Goal: Task Accomplishment & Management: Use online tool/utility

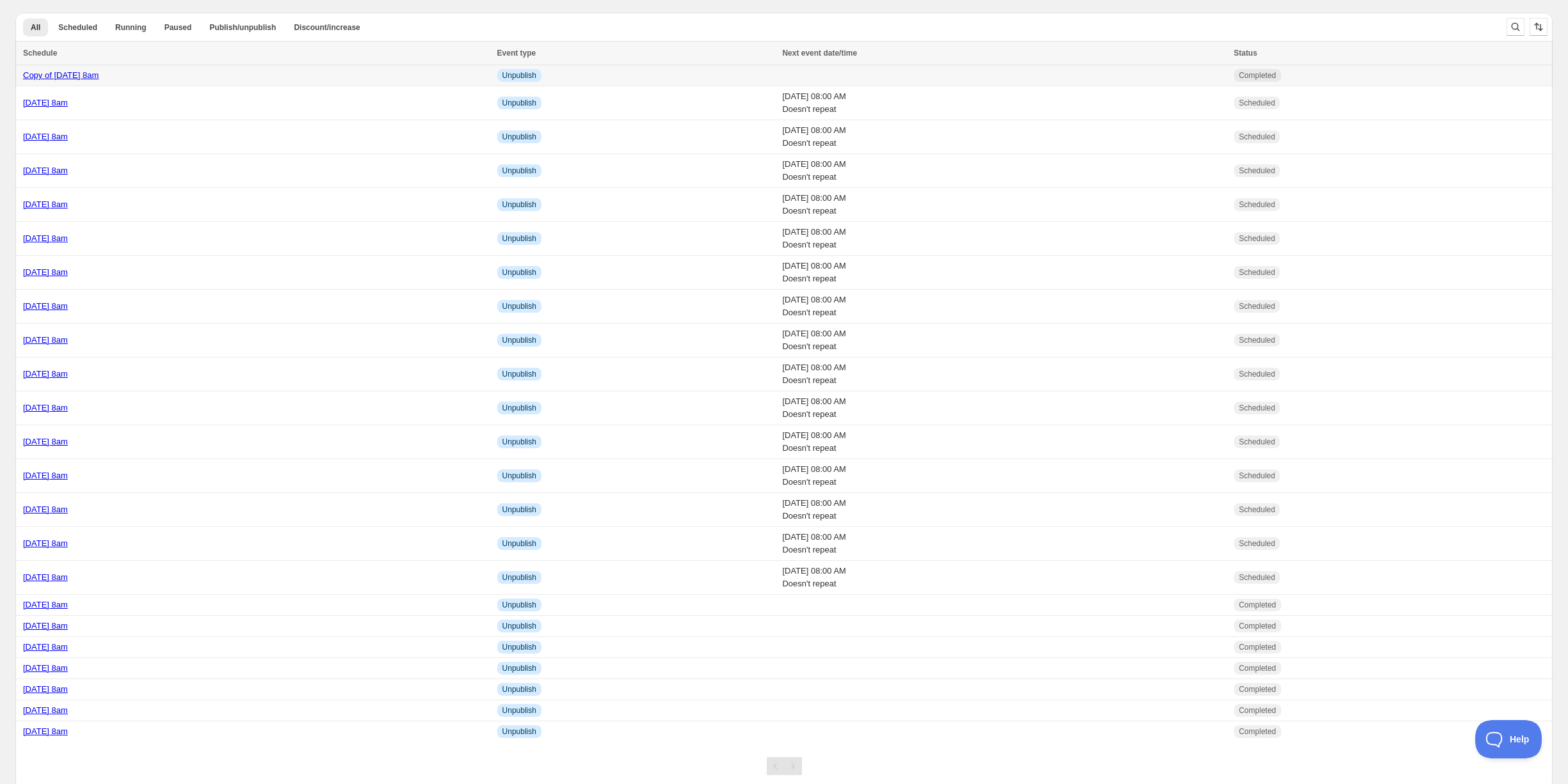
click at [271, 71] on div "Copy of Tuesday 21st October @ 8am" at bounding box center [256, 76] width 466 height 12
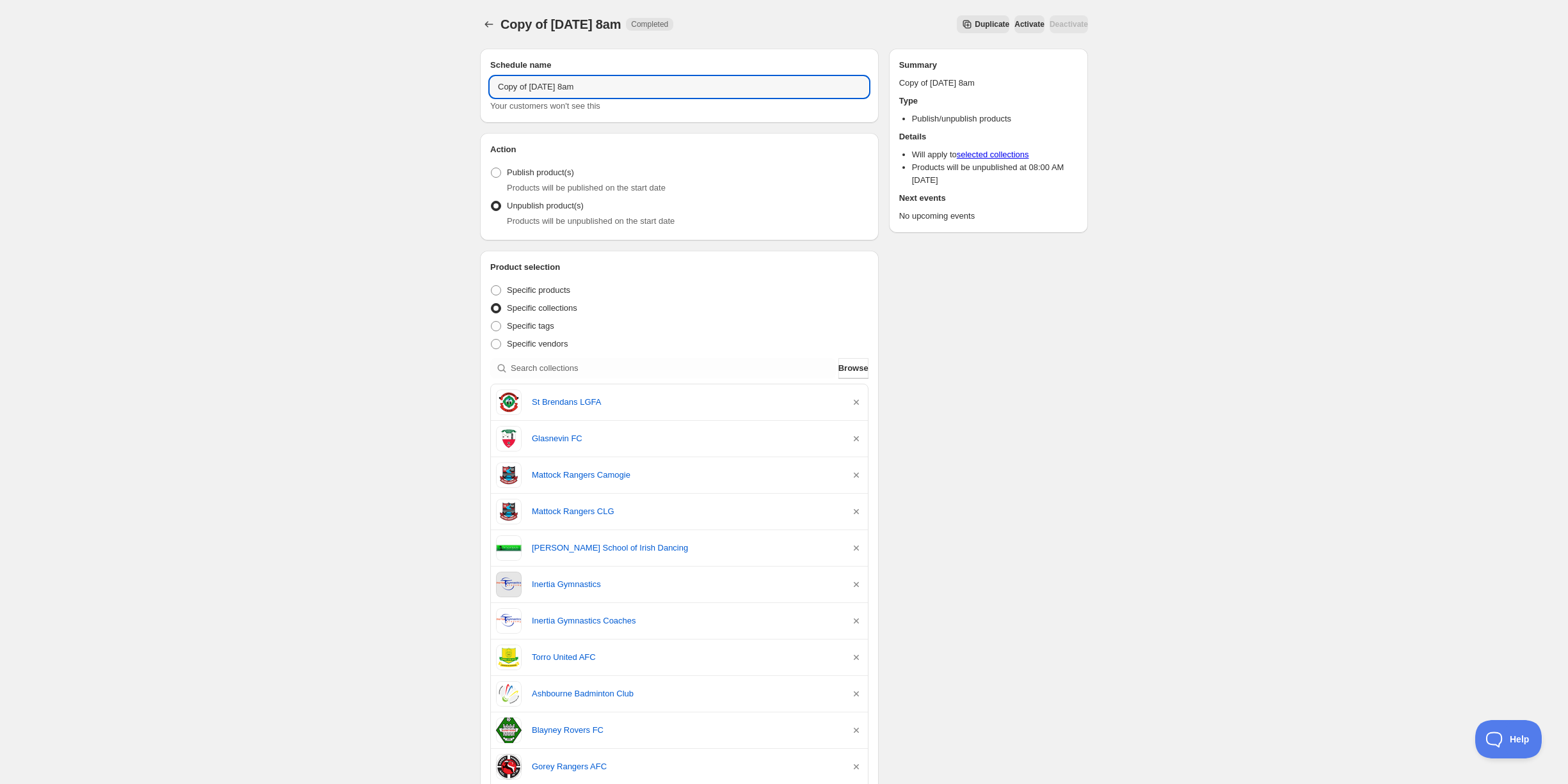
drag, startPoint x: 562, startPoint y: 86, endPoint x: 441, endPoint y: 76, distance: 121.4
click at [441, 76] on div "Copy of Tuesday 21st October @ 8am. This page is ready Copy of Tuesday 21st Oct…" at bounding box center [784, 728] width 1568 height 1456
type input "[DATE] 8am"
click at [857, 400] on icon "button" at bounding box center [857, 402] width 12 height 12
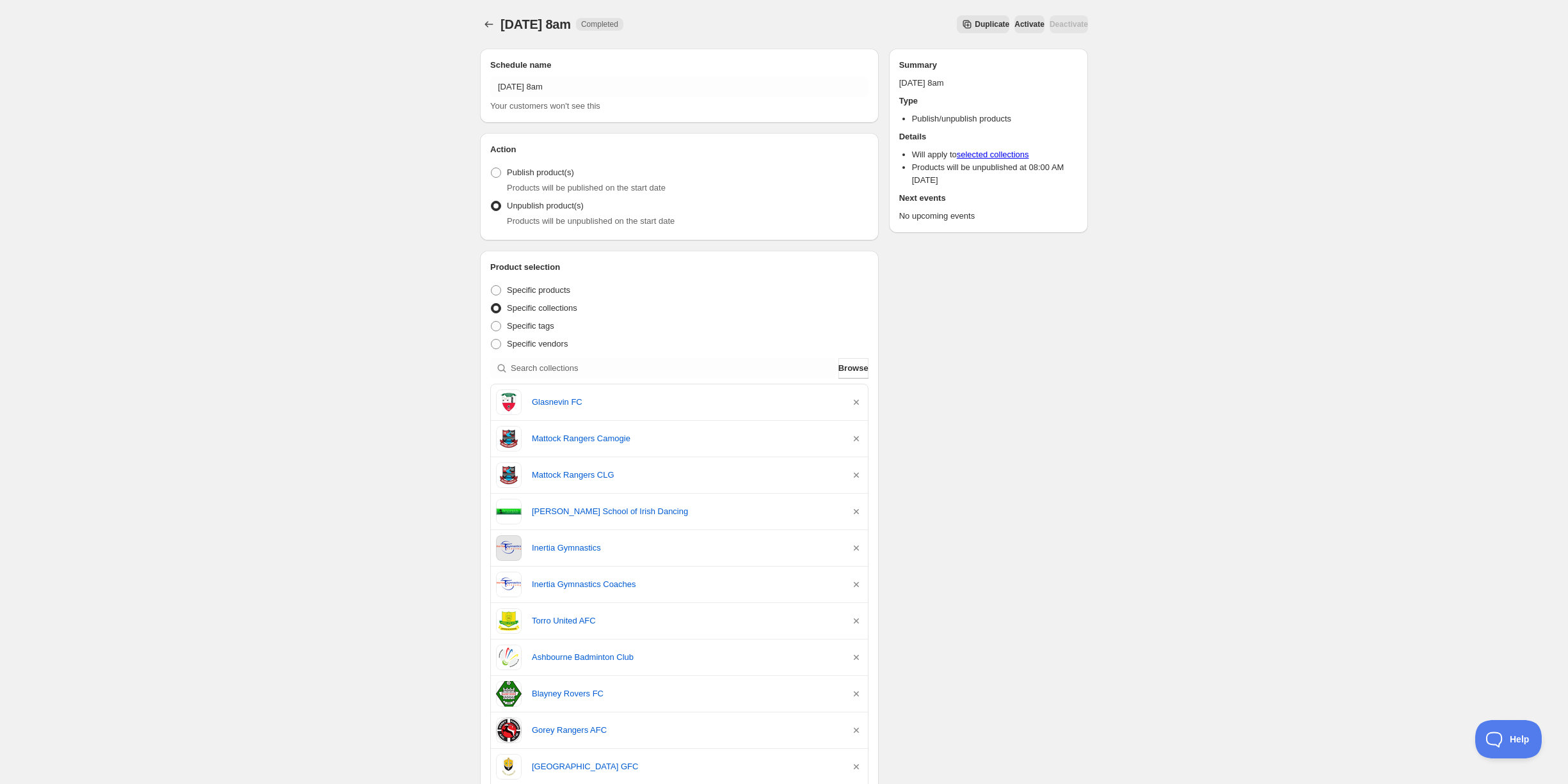
click at [857, 400] on icon "button" at bounding box center [857, 402] width 12 height 12
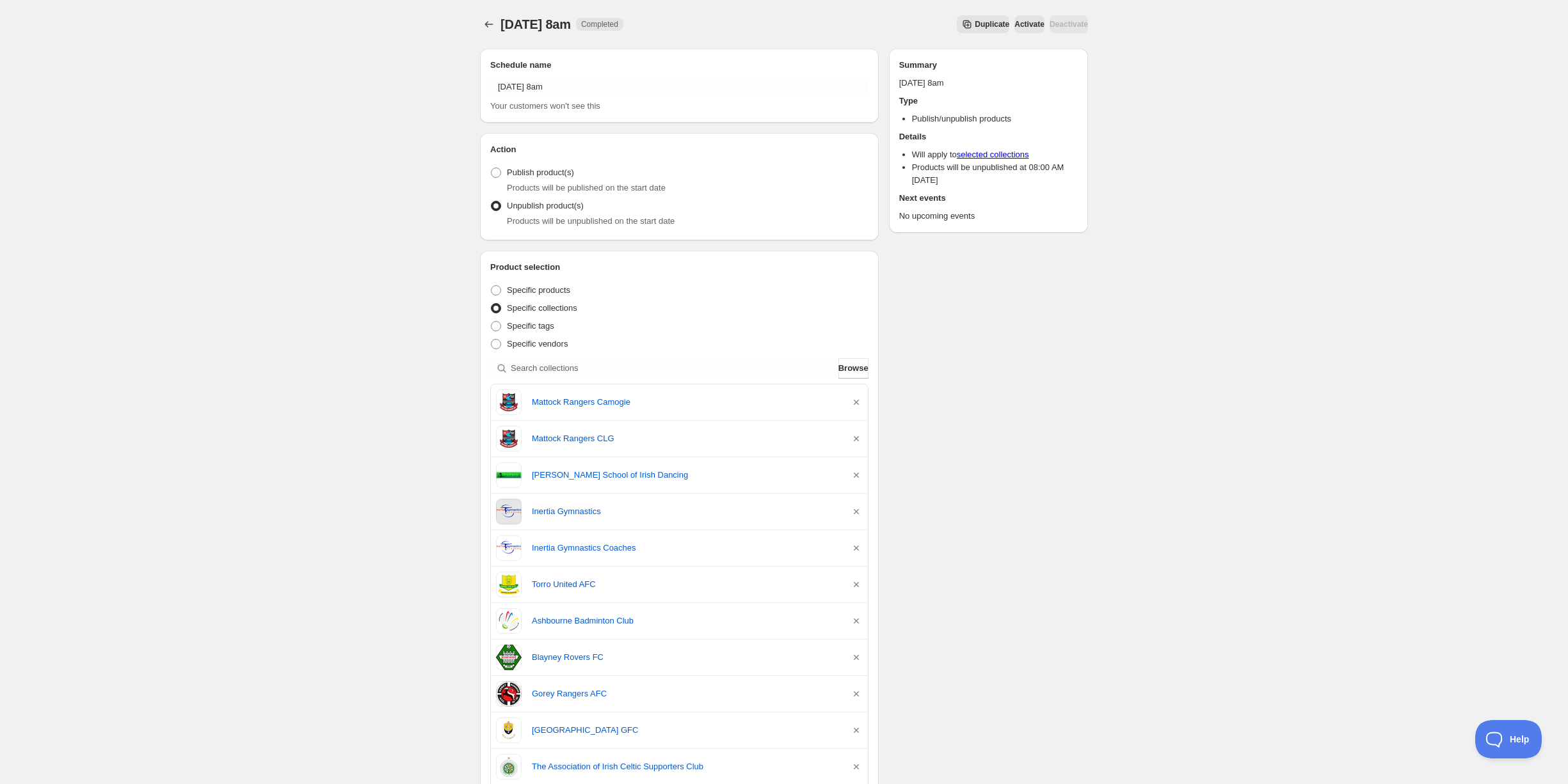
click at [857, 400] on icon "button" at bounding box center [857, 402] width 12 height 12
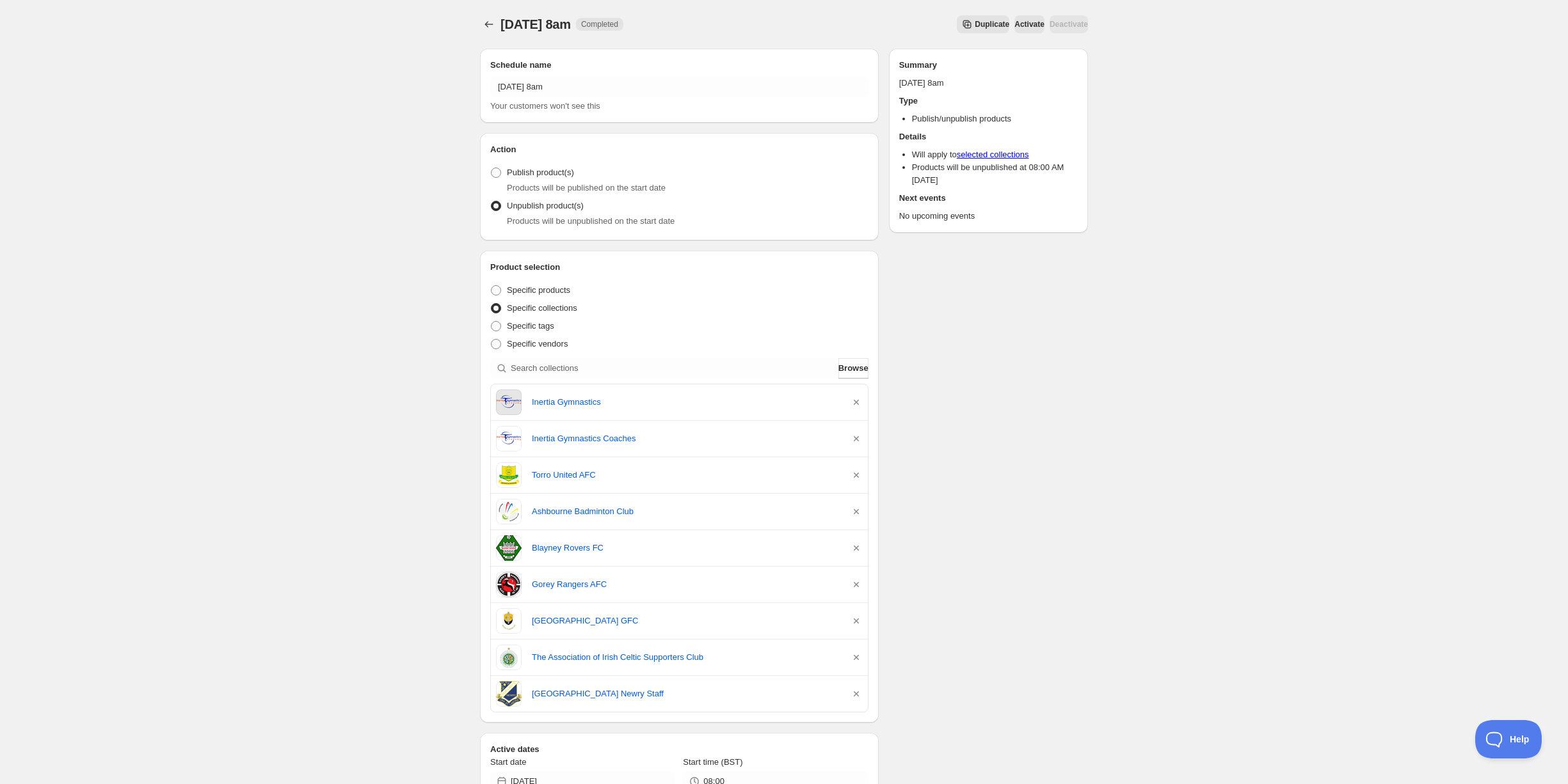
click at [857, 400] on icon "button" at bounding box center [857, 402] width 12 height 12
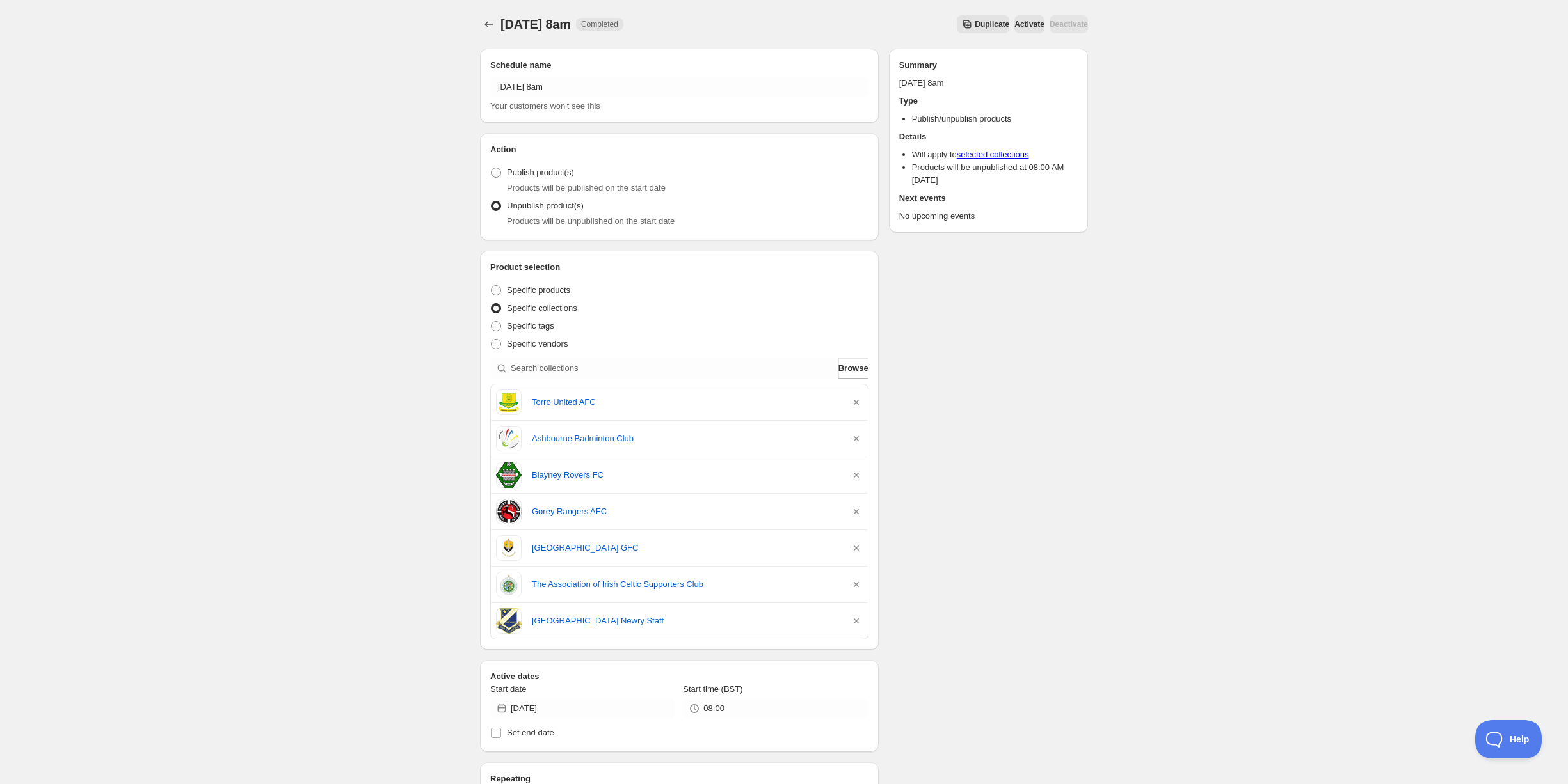
click at [857, 400] on icon "button" at bounding box center [857, 402] width 12 height 12
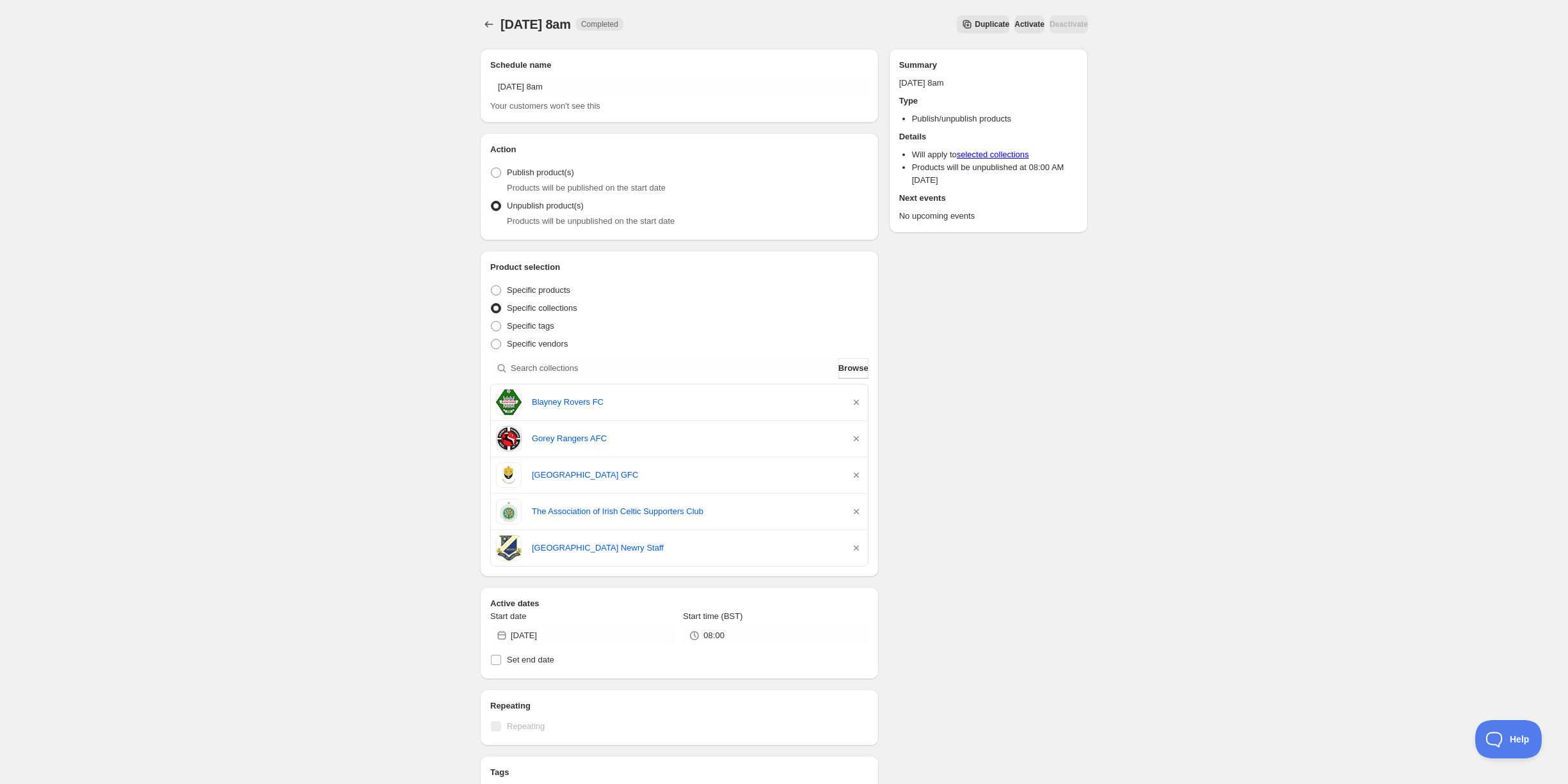
click at [857, 400] on icon "button" at bounding box center [857, 402] width 12 height 12
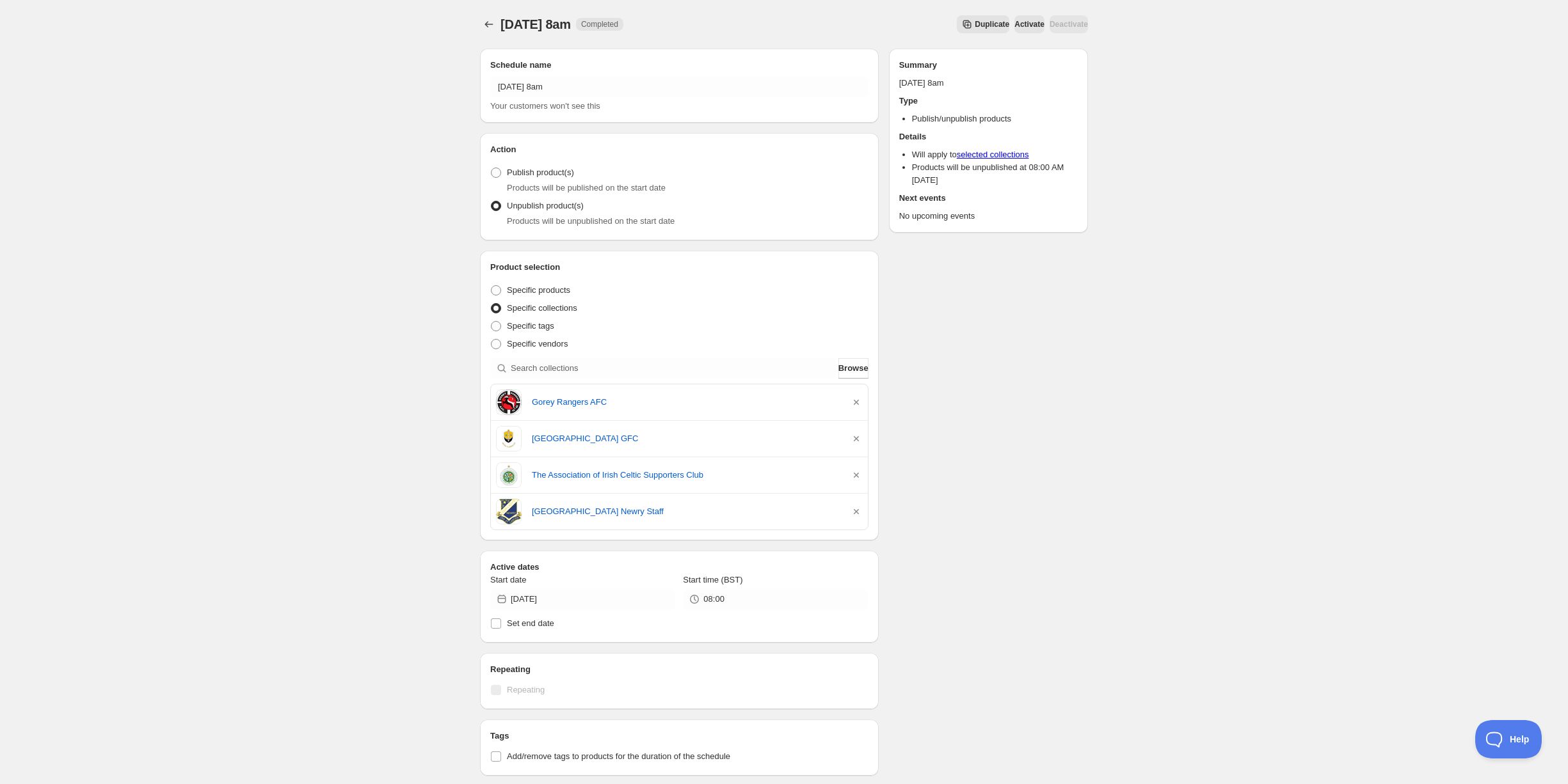
click at [857, 400] on icon "button" at bounding box center [857, 402] width 12 height 12
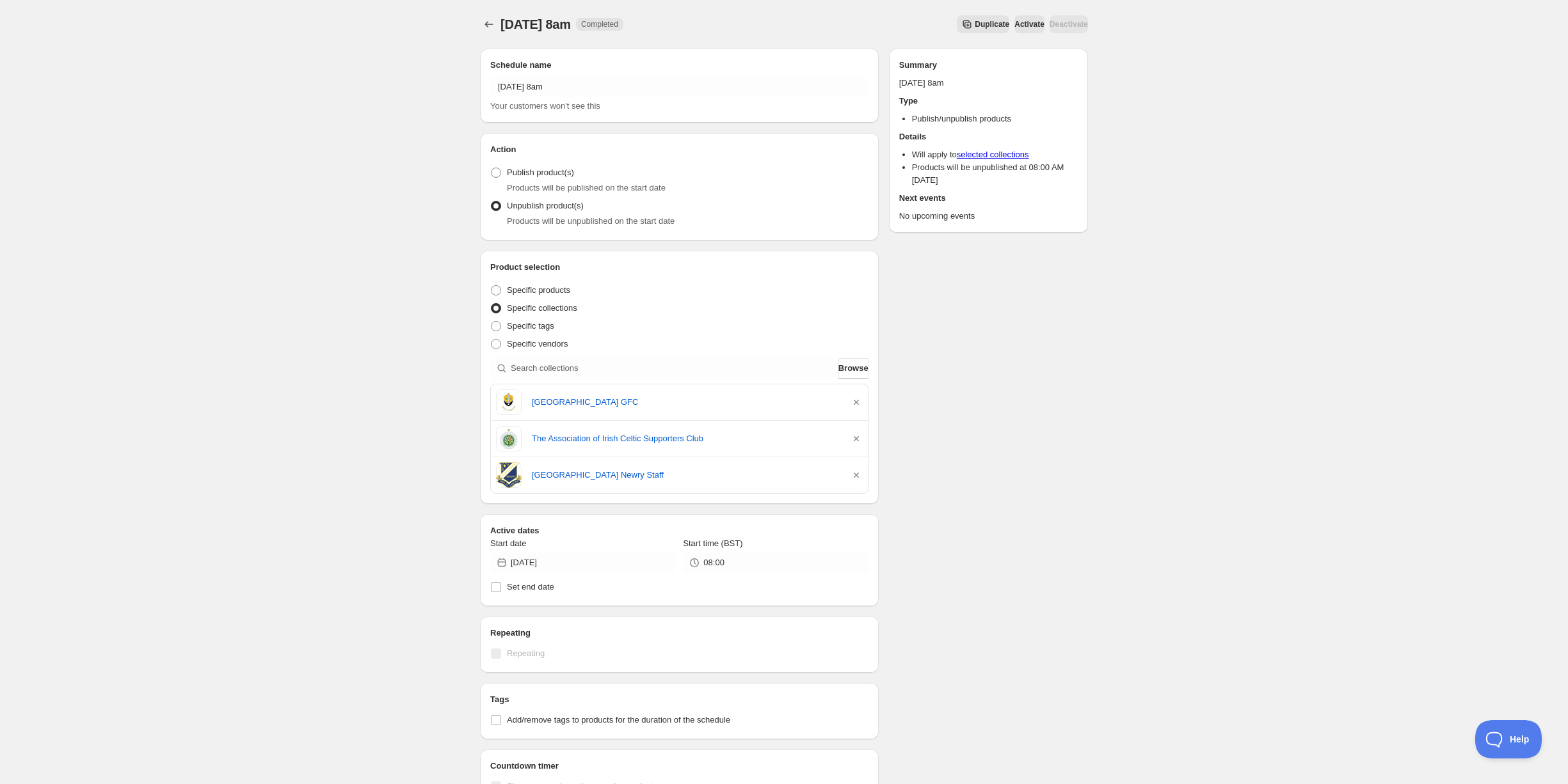
click at [857, 400] on icon "button" at bounding box center [857, 402] width 12 height 12
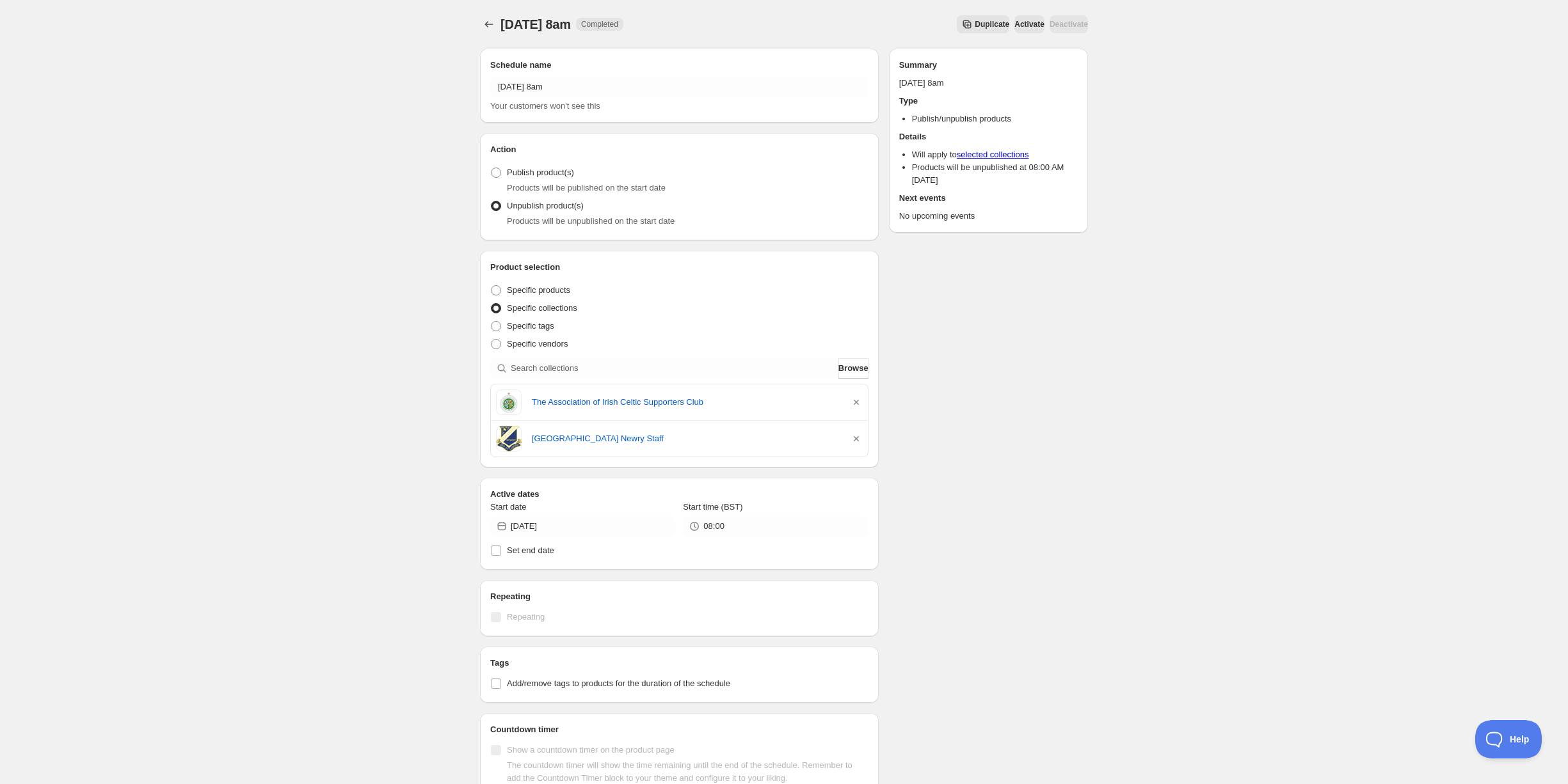
click at [857, 400] on icon "button" at bounding box center [857, 402] width 12 height 12
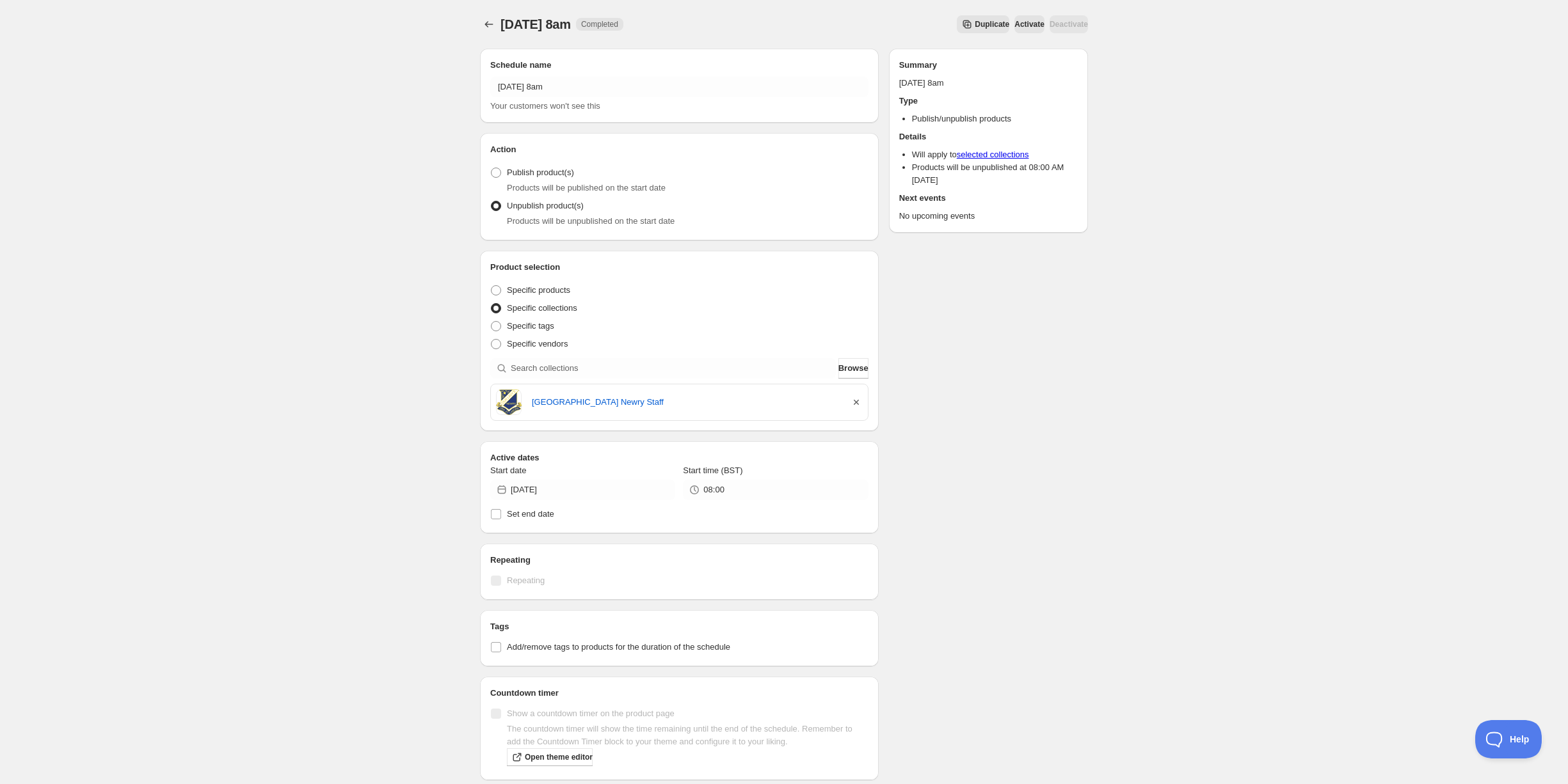
click at [856, 400] on icon "button" at bounding box center [857, 402] width 12 height 12
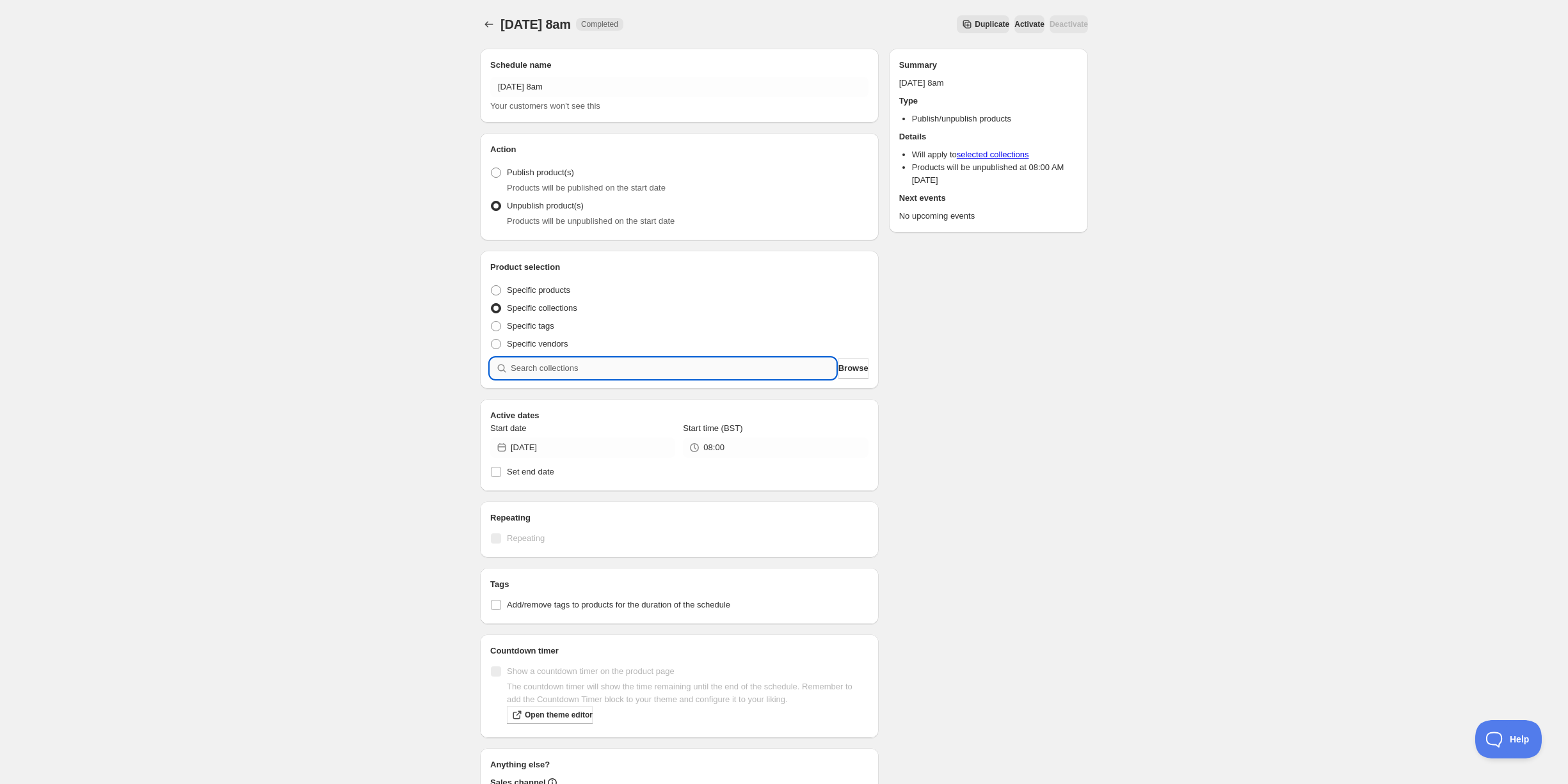
click at [603, 364] on input "search" at bounding box center [673, 368] width 325 height 21
type input "v"
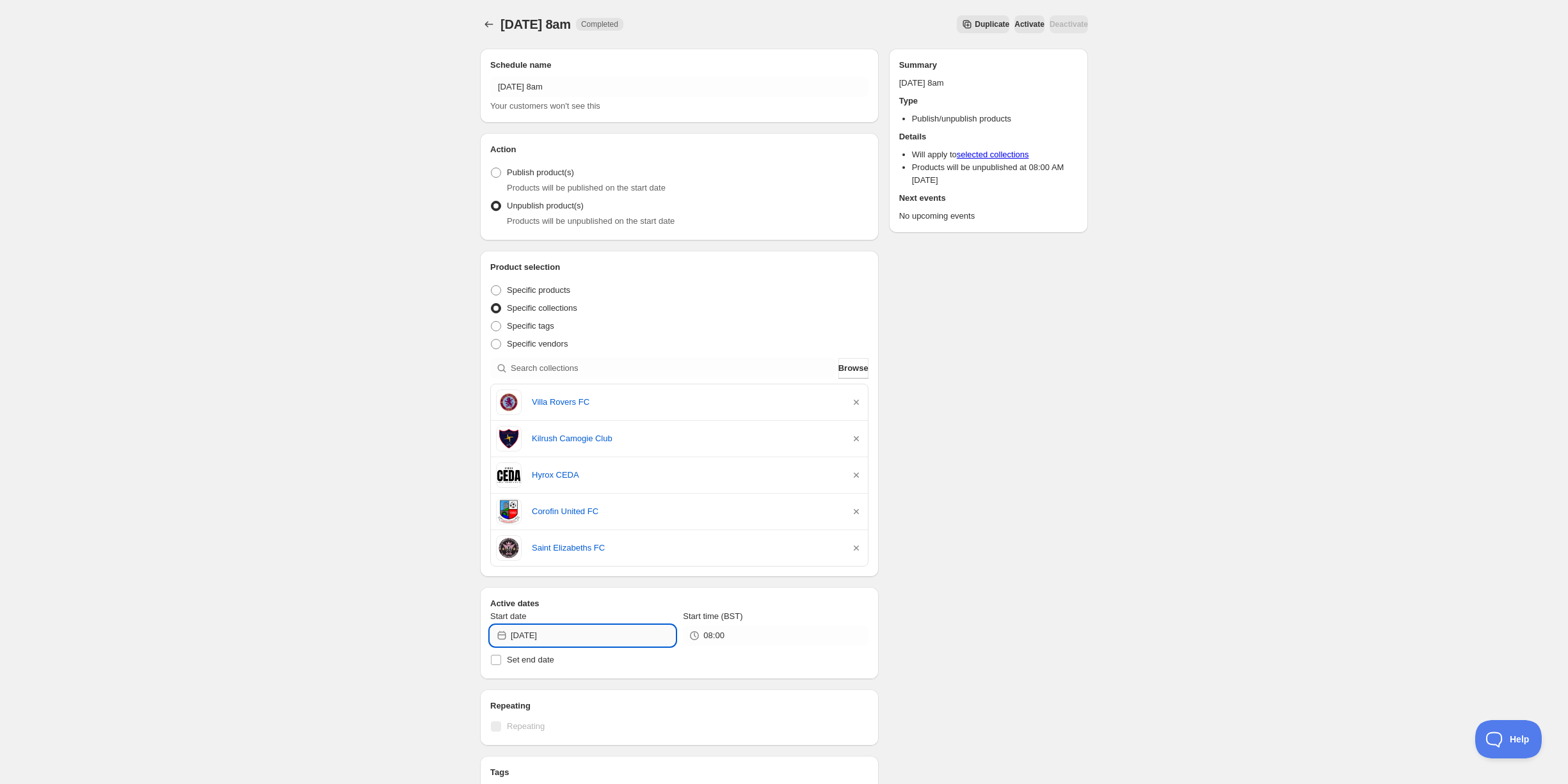
click at [568, 628] on input "2025-10-21" at bounding box center [593, 636] width 165 height 21
click at [577, 565] on span "22" at bounding box center [582, 564] width 13 height 10
type input "2025-10-22"
click at [999, 563] on div "Schedule name Wednesday 22nd October @ 8am Your customers won't see this Action…" at bounding box center [779, 570] width 618 height 1063
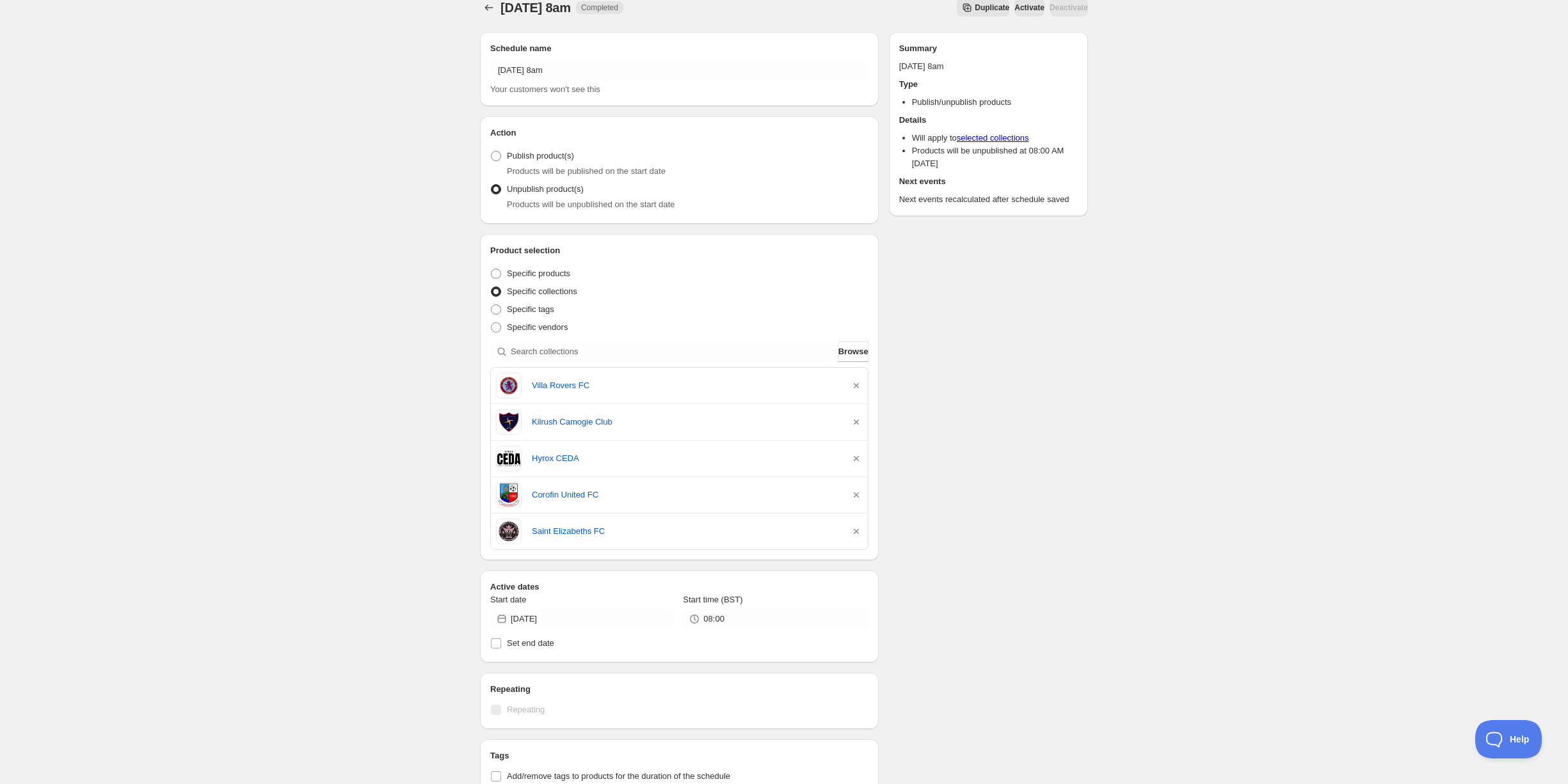
scroll to position [19, 0]
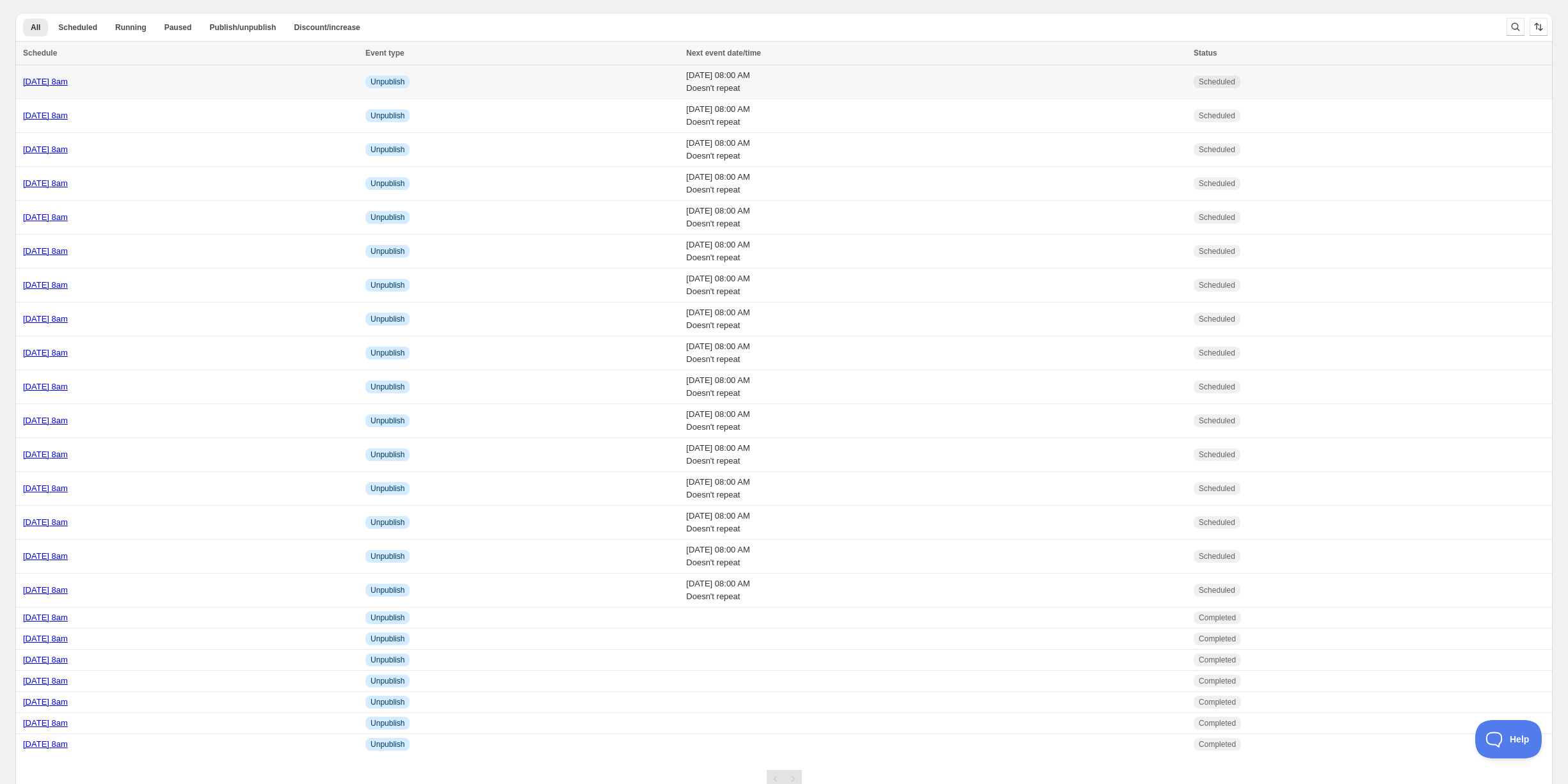
click at [192, 83] on div "[DATE] 8am" at bounding box center [190, 82] width 335 height 12
